Goal: Book appointment/travel/reservation

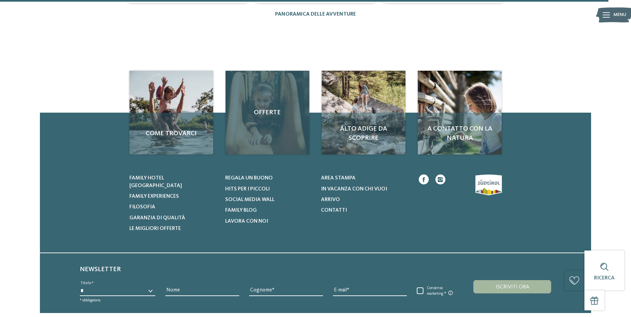
scroll to position [765, 0]
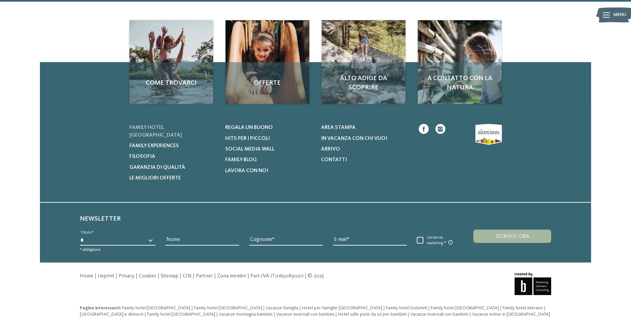
click at [179, 125] on span "Family hotel [GEOGRAPHIC_DATA]" at bounding box center [155, 131] width 53 height 13
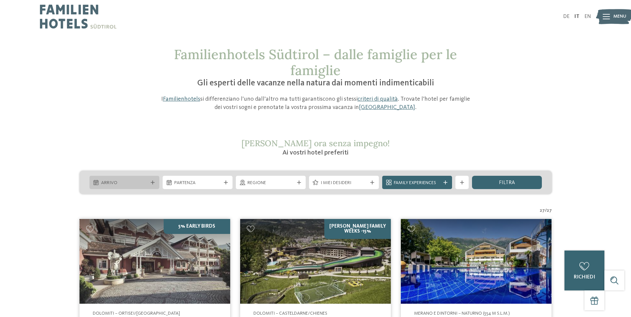
click at [137, 185] on span "Arrivo" at bounding box center [124, 183] width 47 height 7
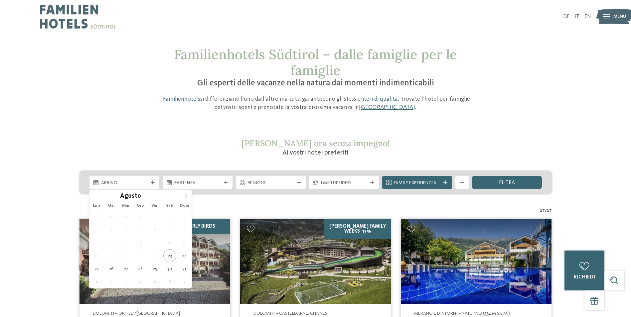
click at [186, 198] on icon at bounding box center [186, 197] width 5 height 5
type input "****"
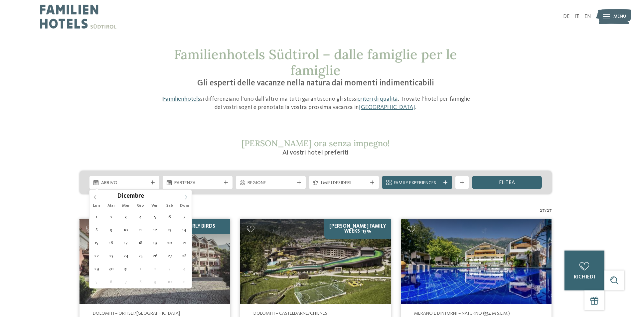
click at [186, 198] on icon at bounding box center [186, 197] width 5 height 5
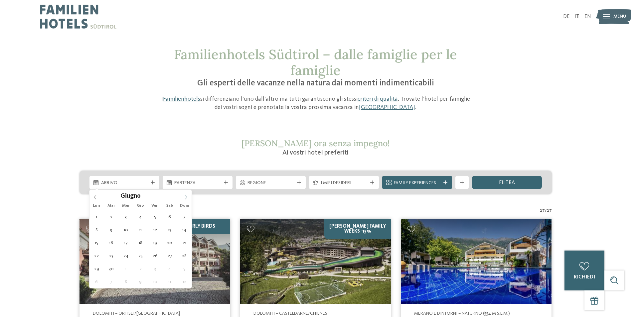
click at [186, 198] on icon at bounding box center [186, 197] width 5 height 5
type div "15.08.2026"
type input "****"
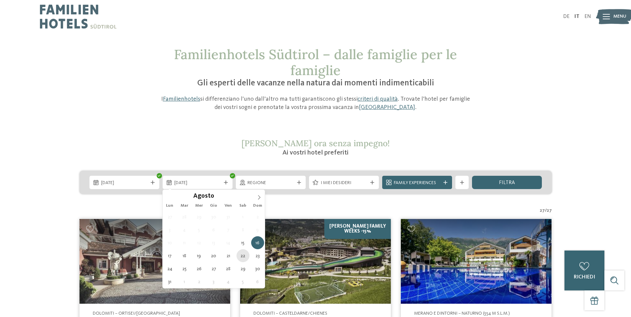
type div "22.08.2026"
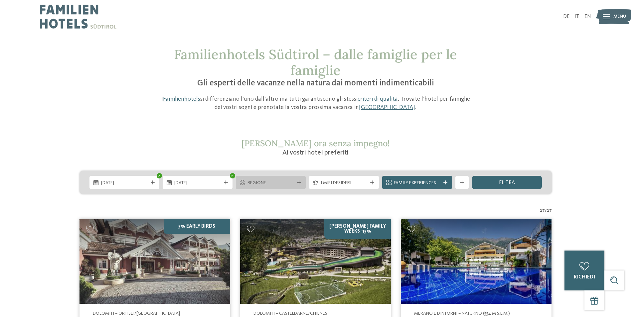
click at [268, 186] on span "Regione" at bounding box center [271, 183] width 47 height 7
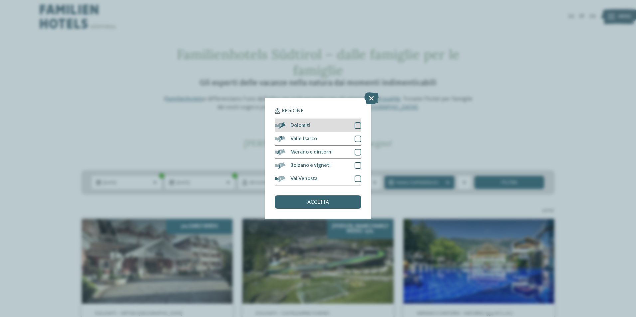
click at [358, 126] on div at bounding box center [358, 125] width 7 height 7
click at [360, 138] on div at bounding box center [358, 139] width 7 height 7
click at [360, 150] on div at bounding box center [358, 152] width 7 height 7
click at [360, 164] on div at bounding box center [358, 165] width 7 height 7
click at [360, 178] on div at bounding box center [358, 179] width 7 height 7
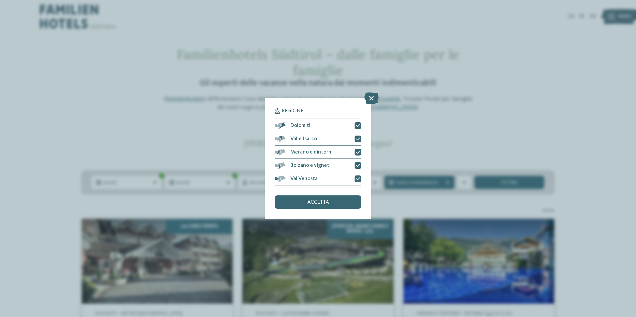
click at [343, 201] on div "accetta" at bounding box center [318, 202] width 87 height 13
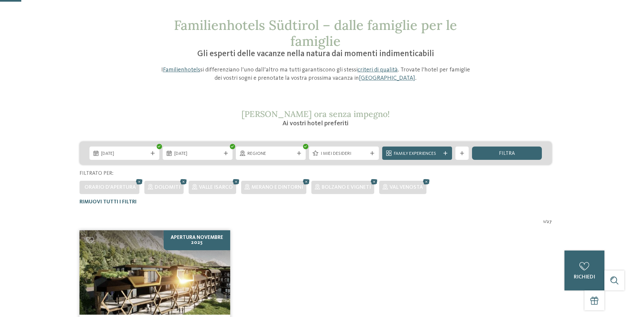
scroll to position [19, 0]
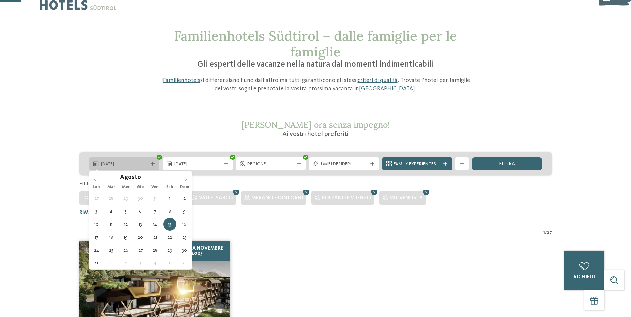
click at [142, 161] on span "15.08.2026" at bounding box center [124, 164] width 47 height 7
click at [139, 165] on span "15.08.2026" at bounding box center [124, 164] width 47 height 7
click at [93, 177] on icon at bounding box center [95, 179] width 5 height 5
click at [94, 179] on icon at bounding box center [95, 179] width 2 height 4
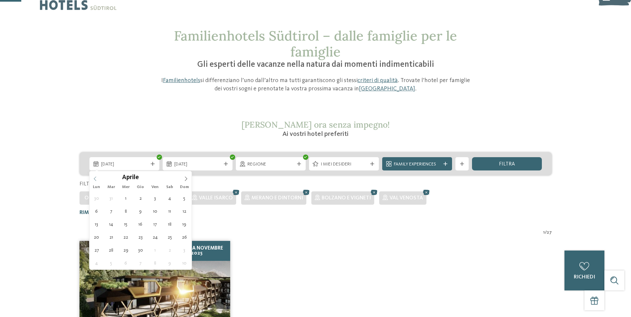
click at [94, 179] on icon at bounding box center [95, 179] width 2 height 4
type input "****"
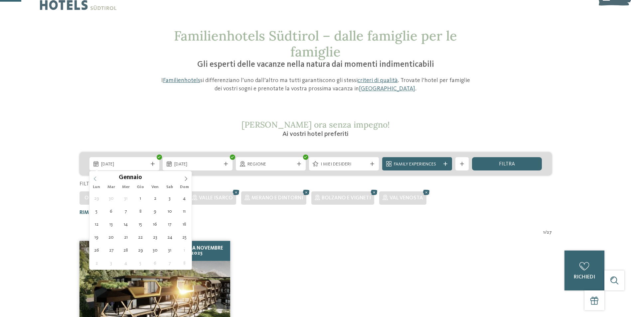
click at [94, 179] on icon at bounding box center [95, 179] width 2 height 4
type div "01.09.2025"
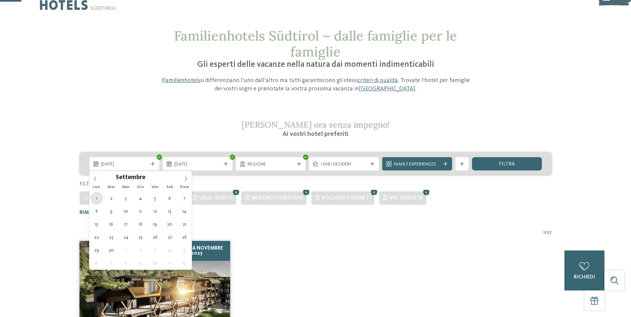
type input "****"
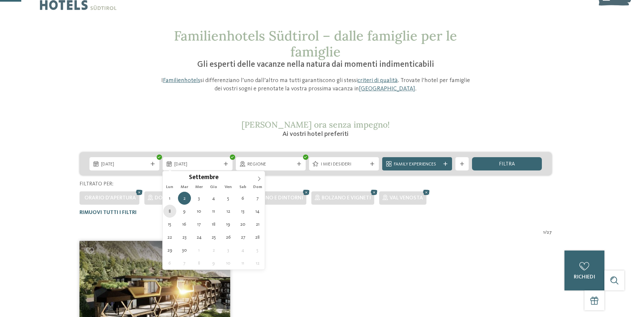
type div "08.09.2025"
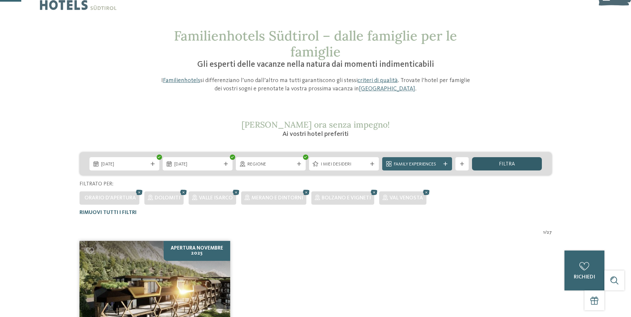
click at [493, 162] on div "filtra" at bounding box center [507, 163] width 70 height 13
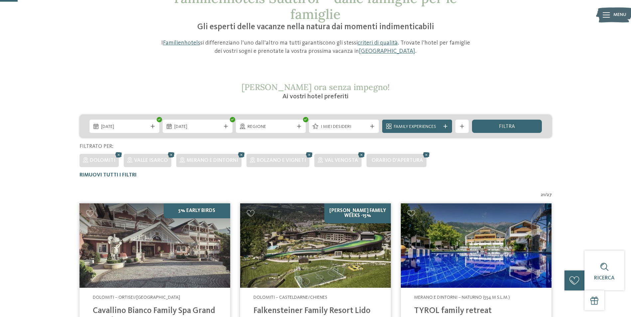
scroll to position [52, 0]
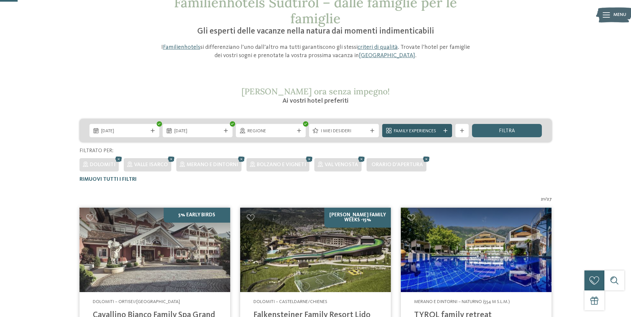
click at [445, 133] on div "Family Experiences" at bounding box center [417, 130] width 70 height 13
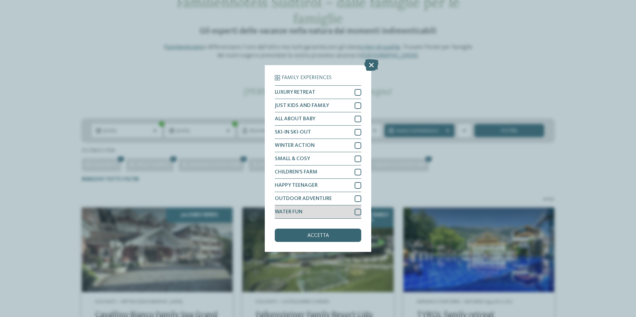
click at [359, 213] on div at bounding box center [358, 212] width 7 height 7
click at [349, 235] on div "accetta" at bounding box center [318, 235] width 87 height 13
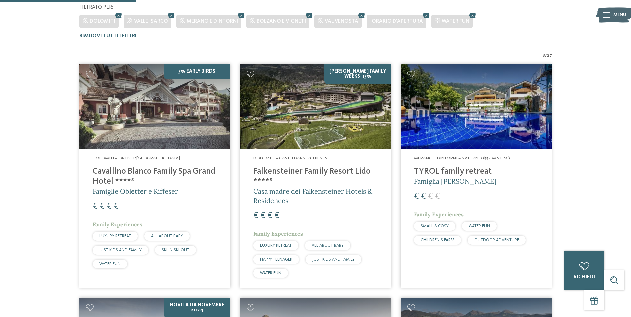
scroll to position [218, 0]
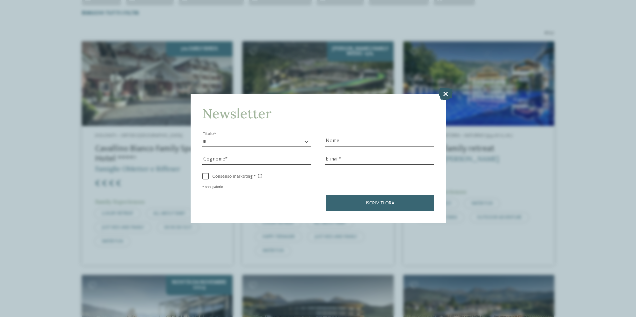
click at [448, 94] on icon at bounding box center [446, 94] width 14 height 12
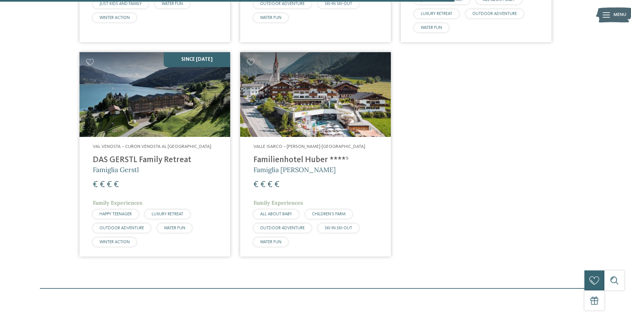
scroll to position [618, 0]
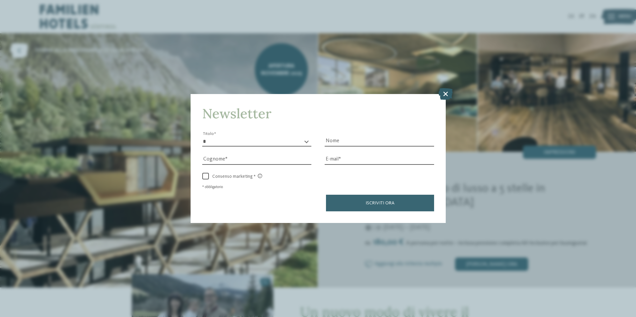
click at [446, 94] on icon at bounding box center [446, 94] width 14 height 12
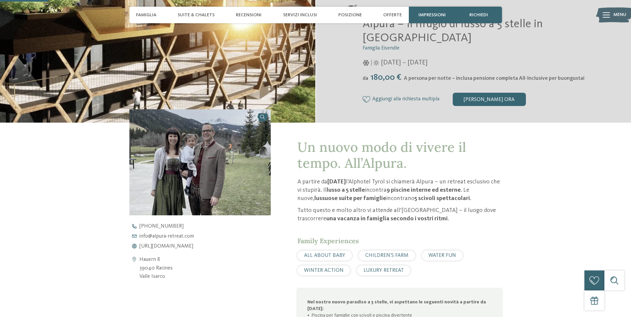
scroll to position [233, 0]
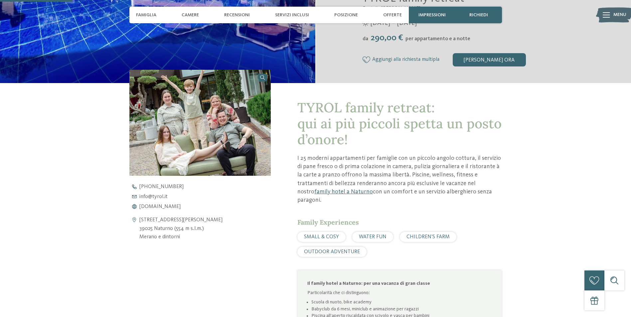
scroll to position [233, 0]
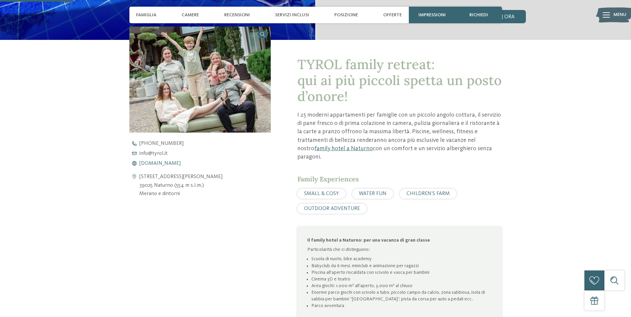
click at [148, 163] on span "[DOMAIN_NAME]" at bounding box center [159, 163] width 41 height 5
